Goal: Information Seeking & Learning: Learn about a topic

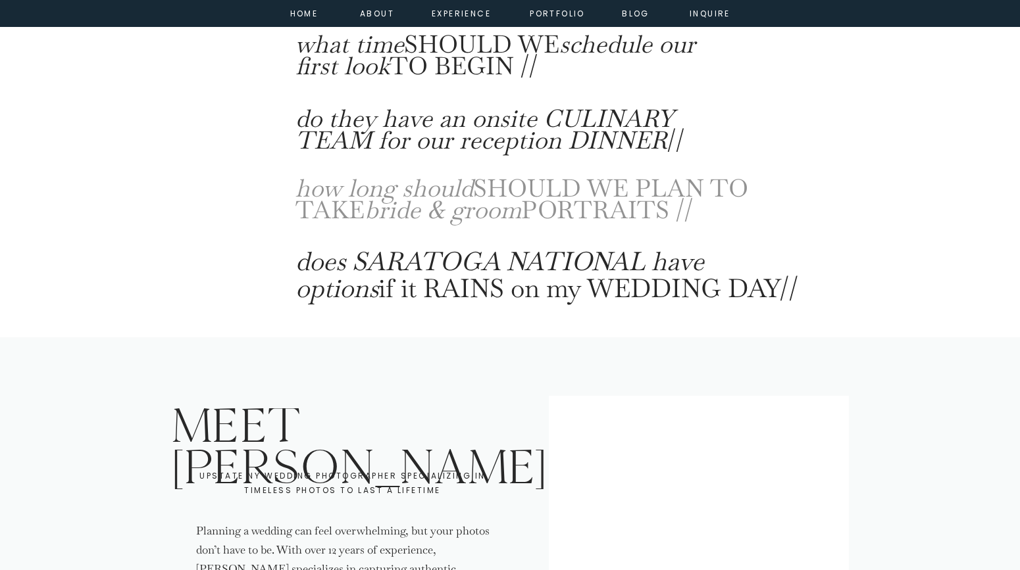
scroll to position [5547, 0]
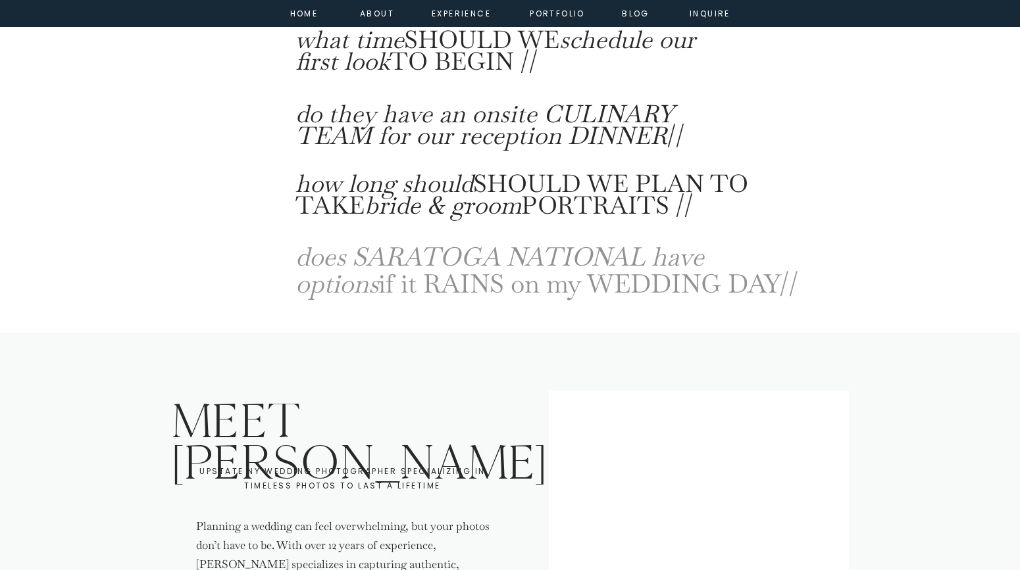
click at [628, 262] on icon "does SARATOGA NATIONAL have options" at bounding box center [499, 270] width 409 height 61
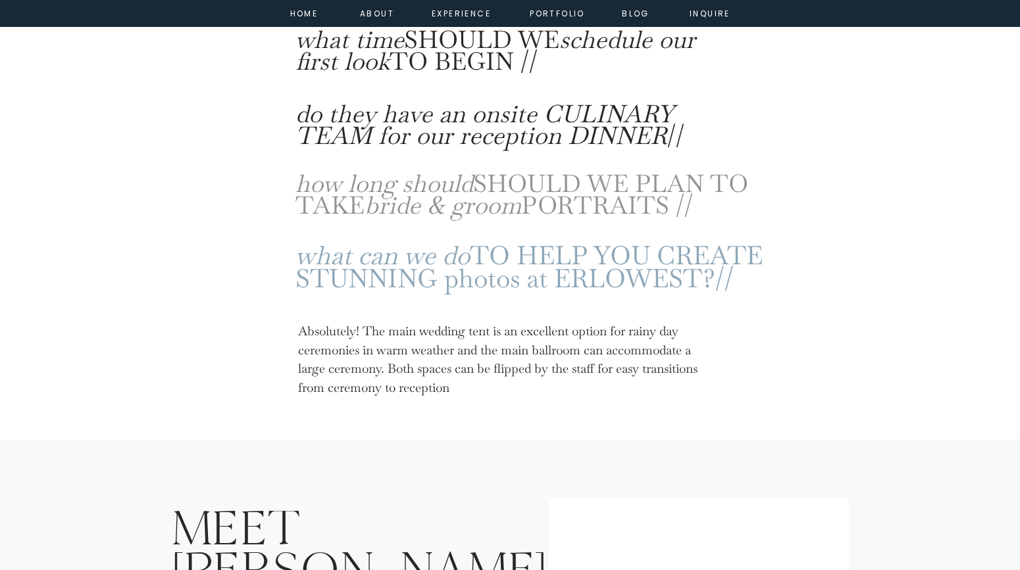
click at [639, 185] on h3 "how long should SHOULD WE PLAN TO TAKE bride & groom PORTRAITS //" at bounding box center [540, 198] width 490 height 51
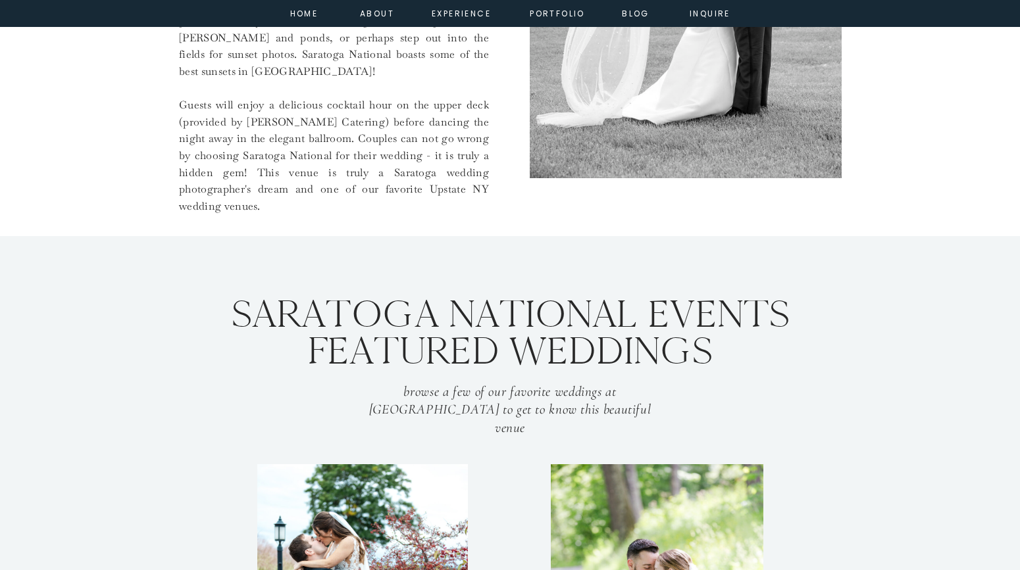
scroll to position [901, 0]
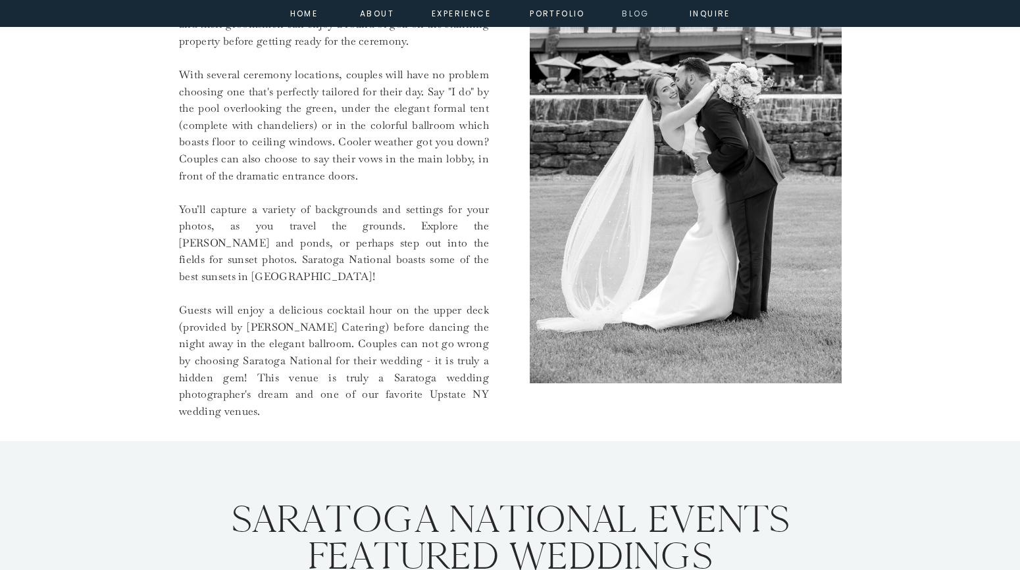
click at [630, 16] on nav "Blog" at bounding box center [635, 13] width 47 height 12
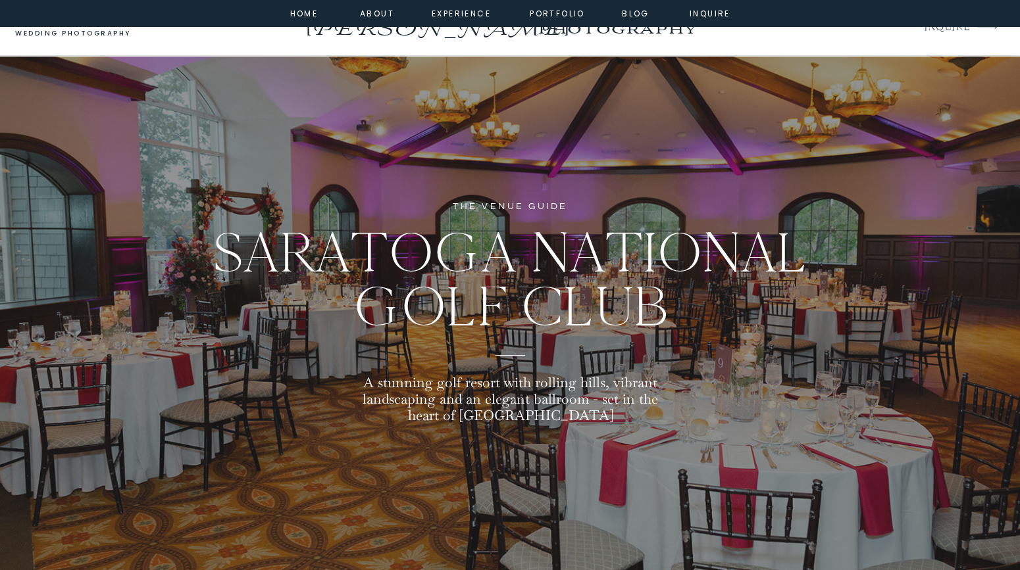
scroll to position [38, 0]
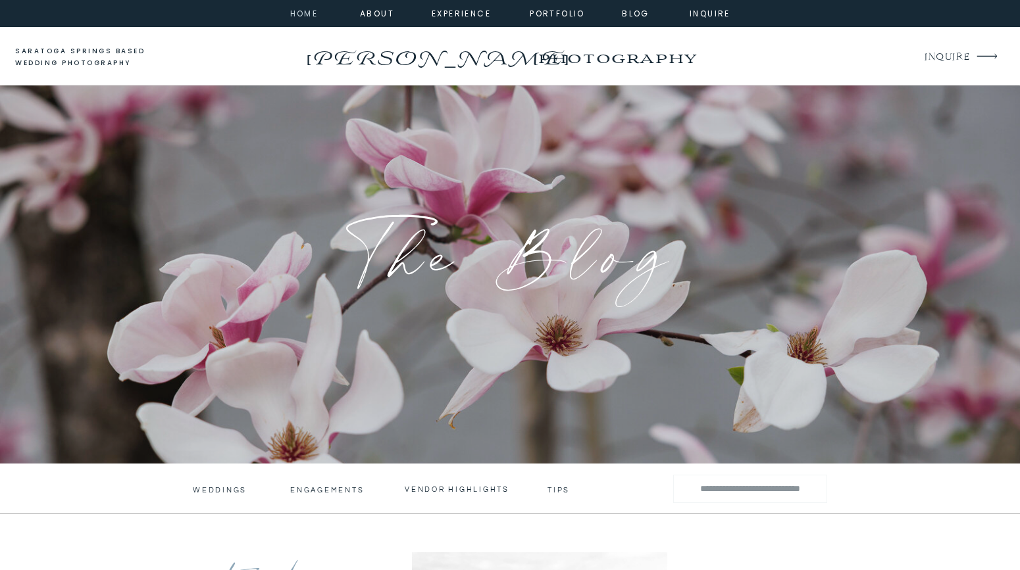
click at [310, 16] on nav "home" at bounding box center [304, 13] width 36 height 12
